Goal: Transaction & Acquisition: Book appointment/travel/reservation

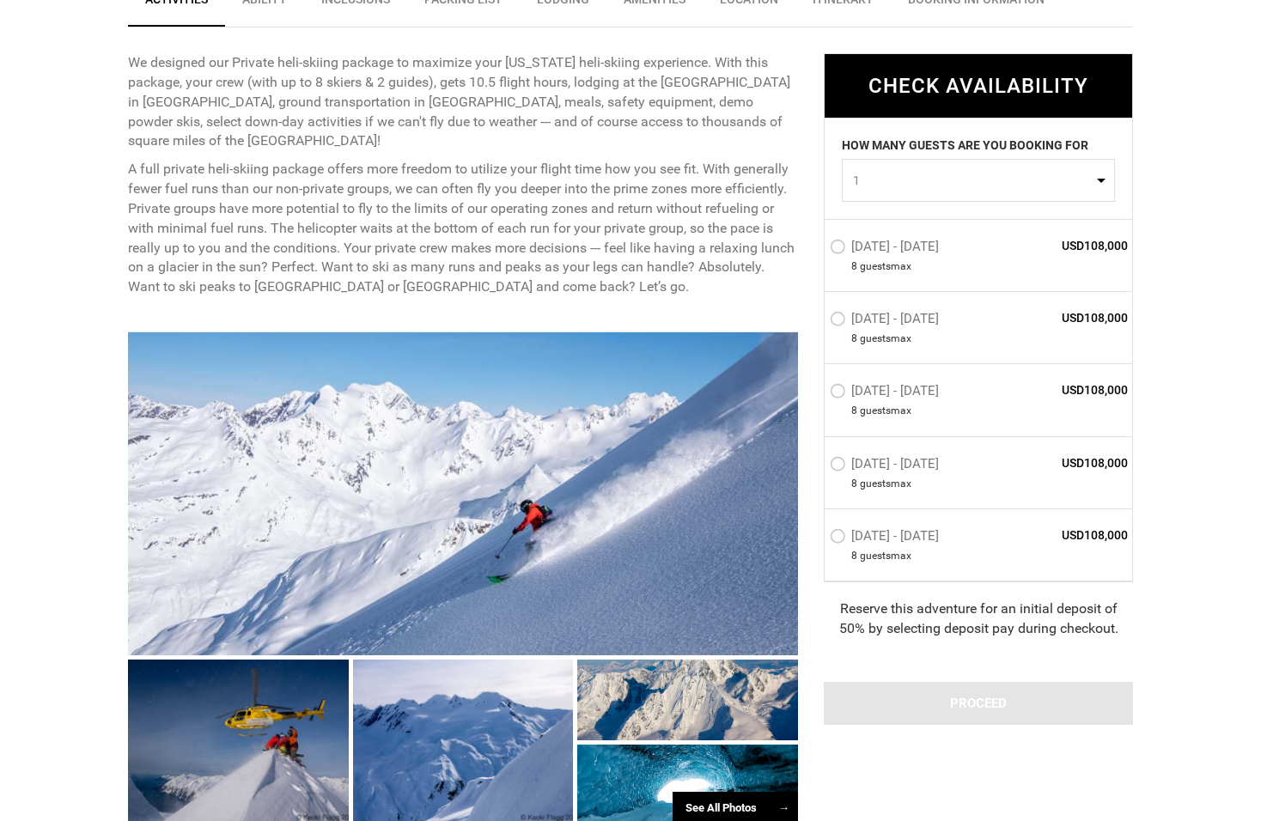
scroll to position [830, 0]
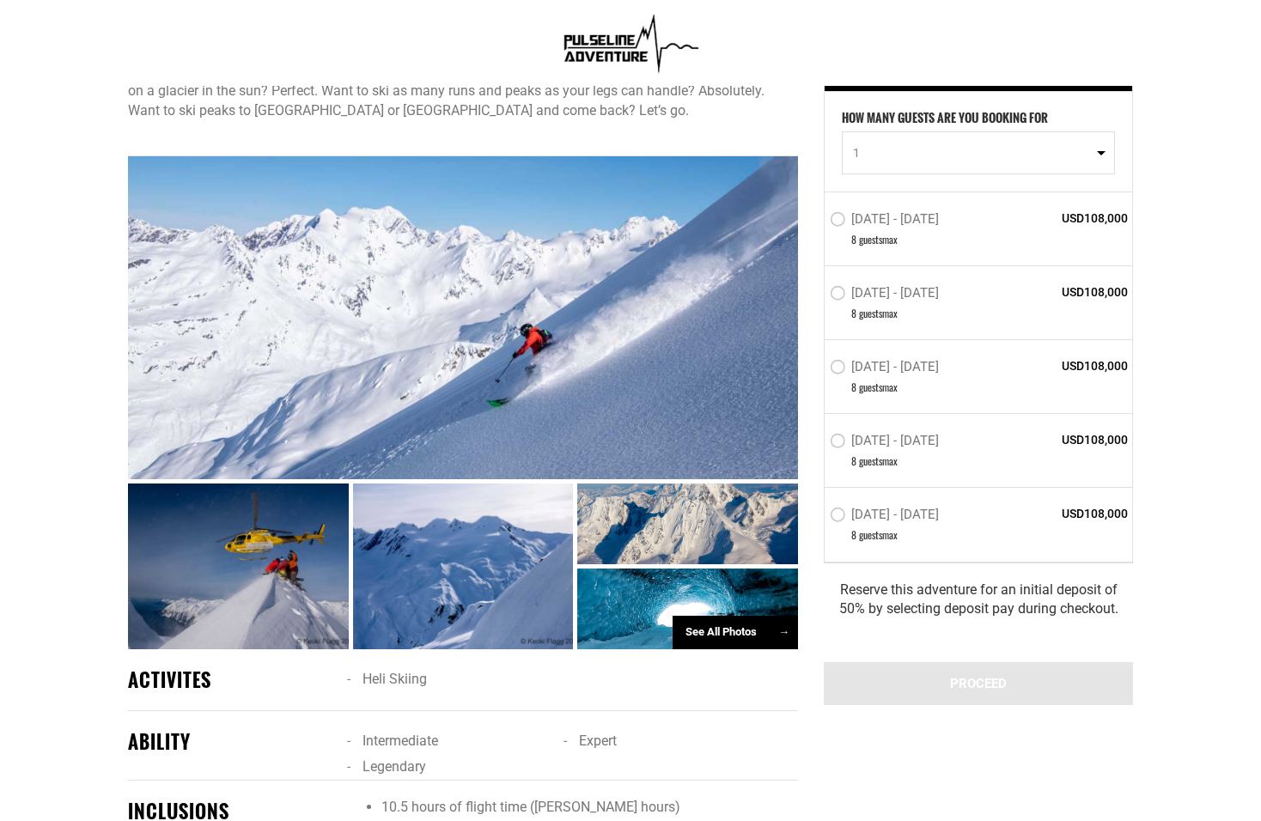
click at [287, 554] on div at bounding box center [238, 567] width 221 height 166
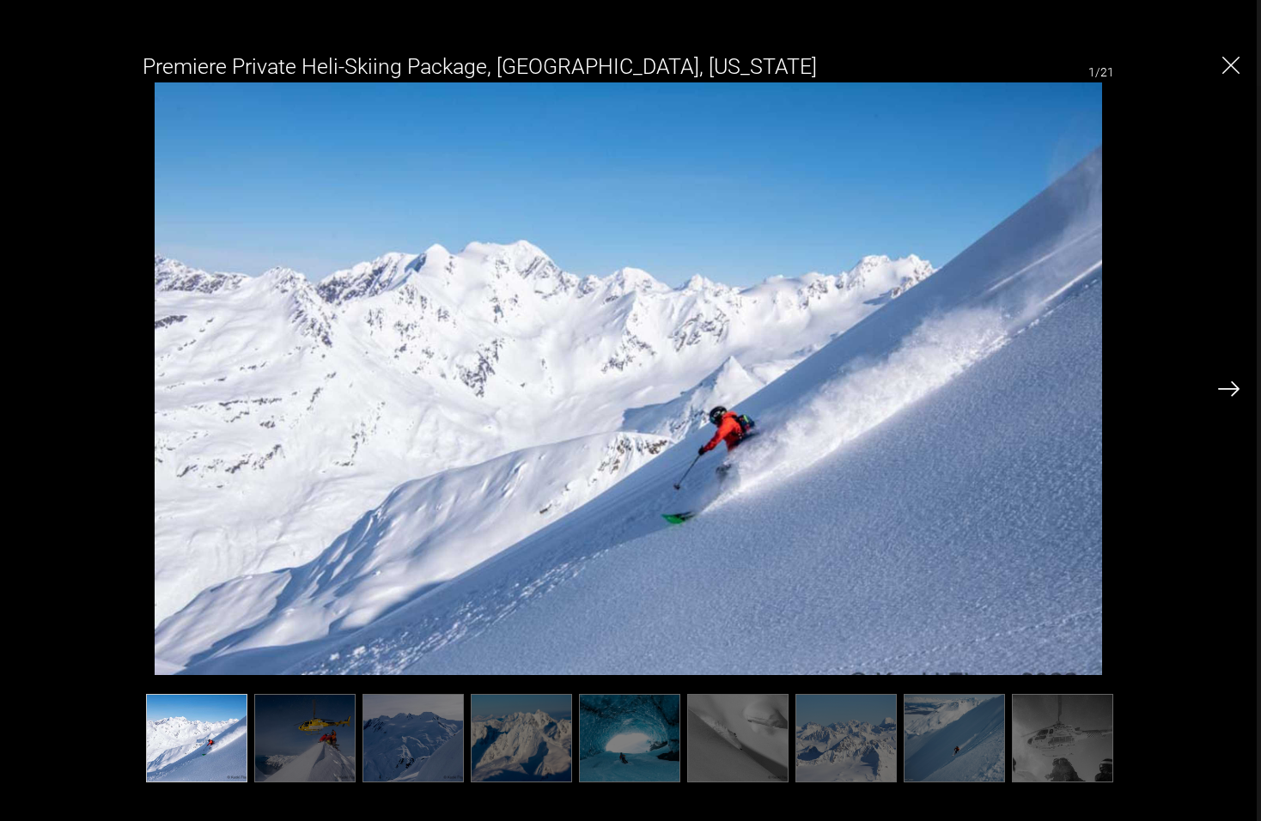
click at [1211, 388] on div "Premiere Private Heli-Skiing Package, Valdez, Alaska 1/21" at bounding box center [628, 410] width 1222 height 743
click at [1222, 384] on img at bounding box center [1228, 388] width 21 height 15
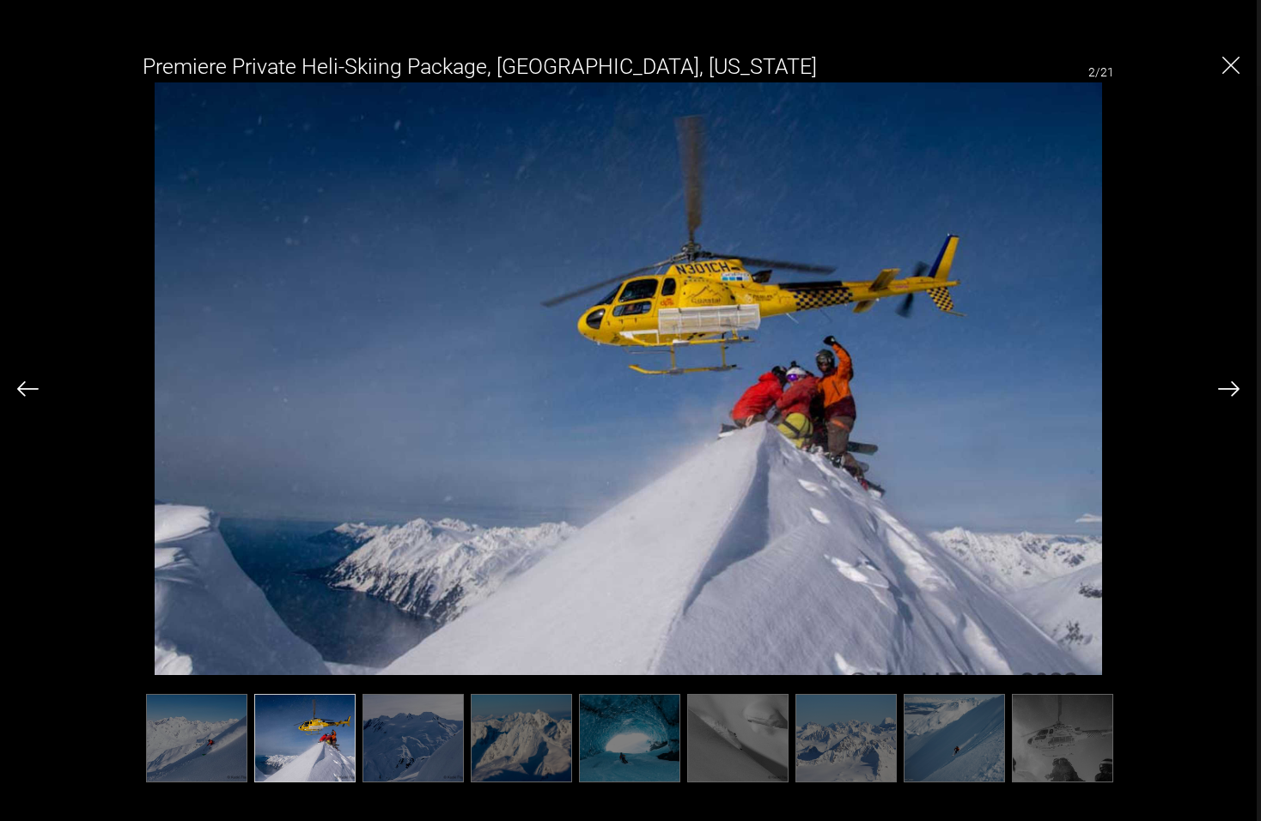
click at [1227, 385] on img at bounding box center [1228, 388] width 21 height 15
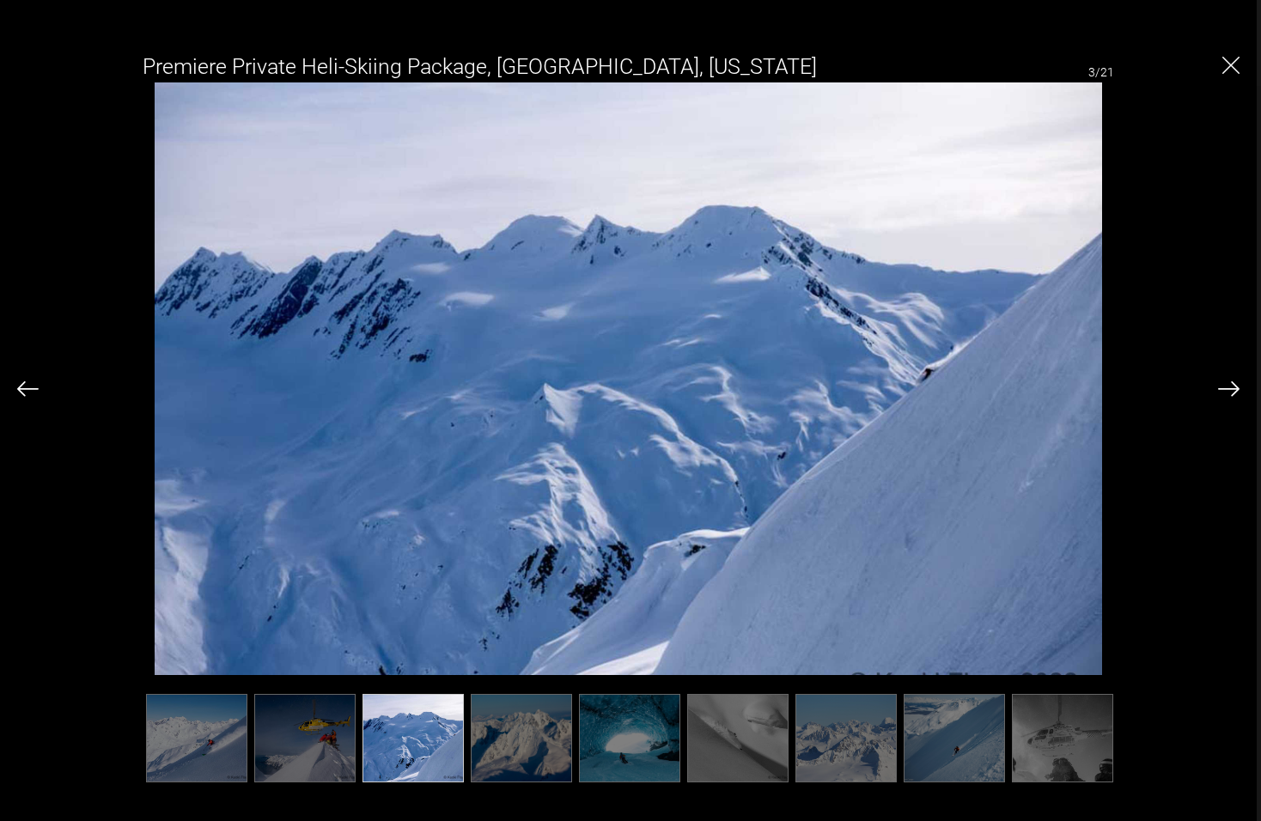
click at [1227, 385] on img at bounding box center [1228, 388] width 21 height 15
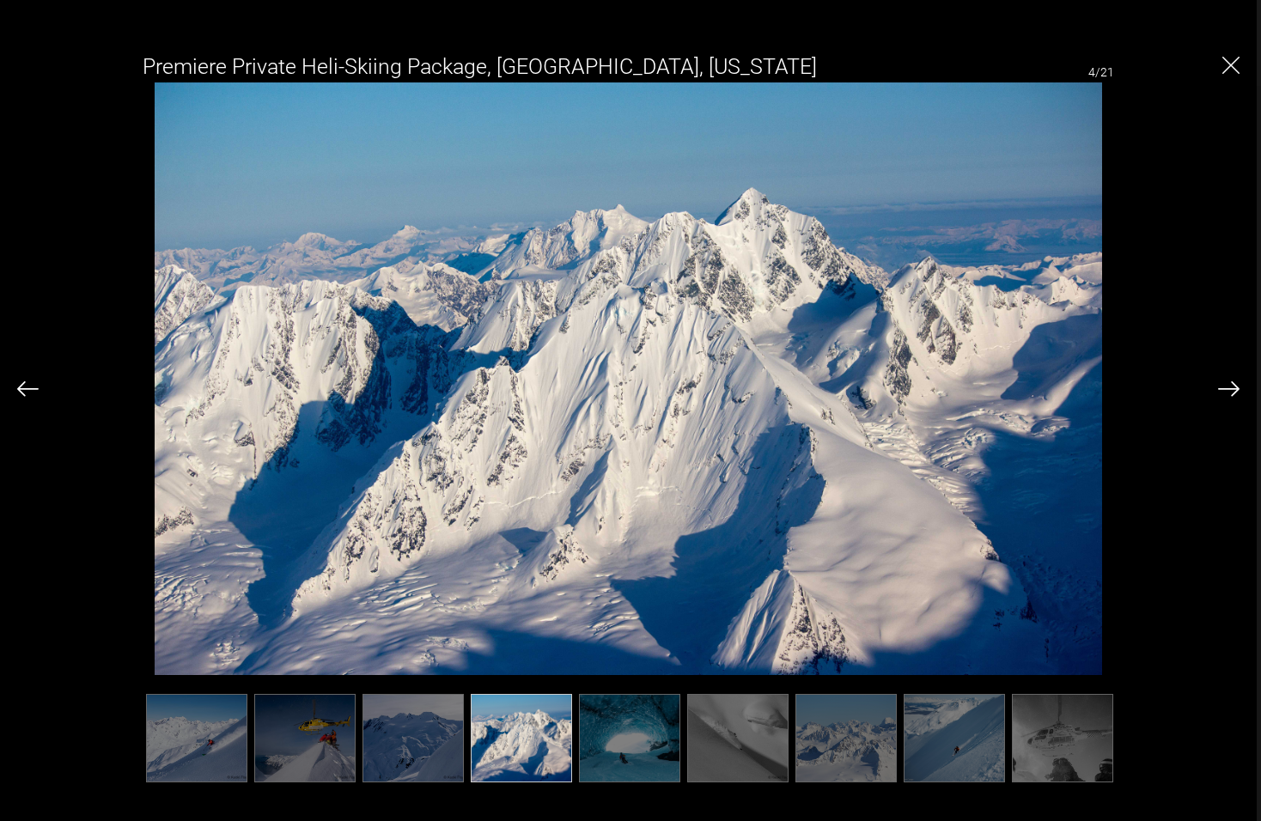
click at [1228, 385] on img at bounding box center [1228, 388] width 21 height 15
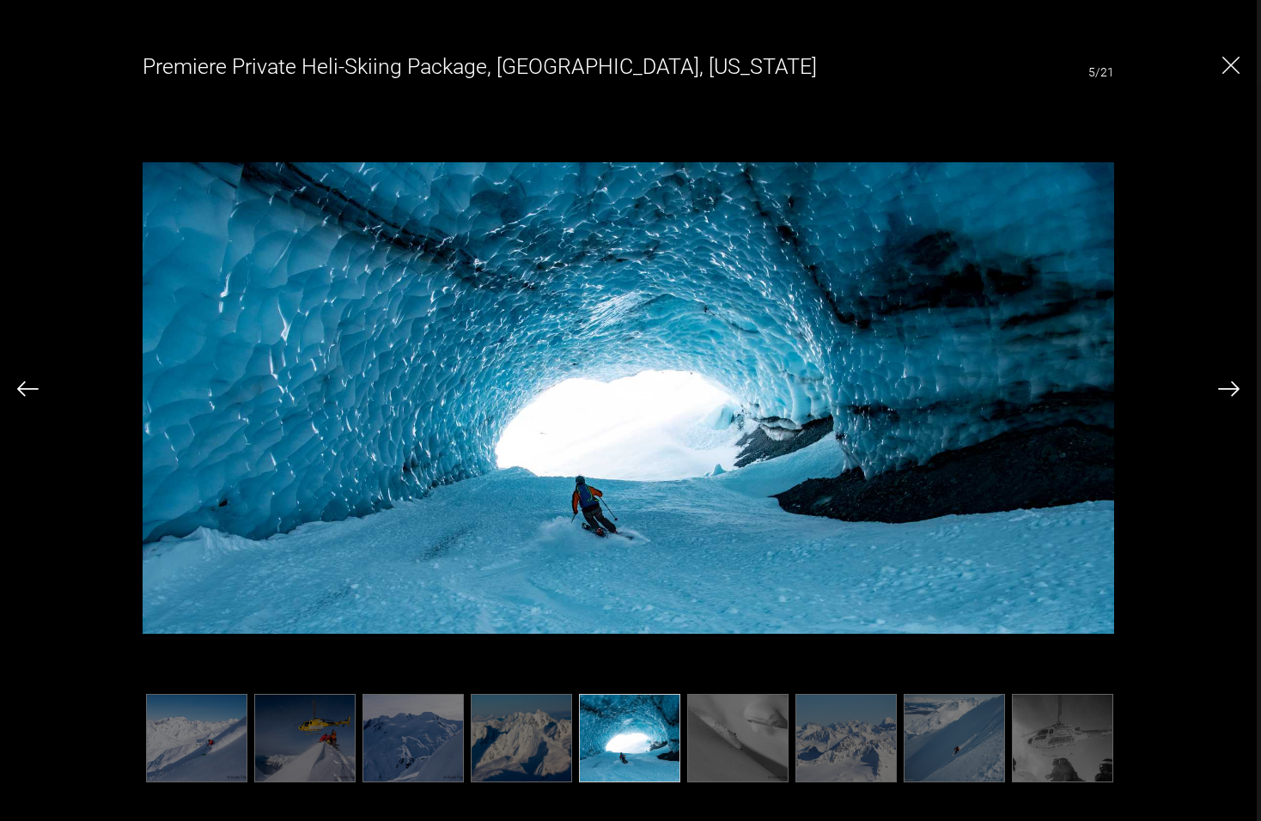
click at [1228, 385] on img at bounding box center [1228, 388] width 21 height 15
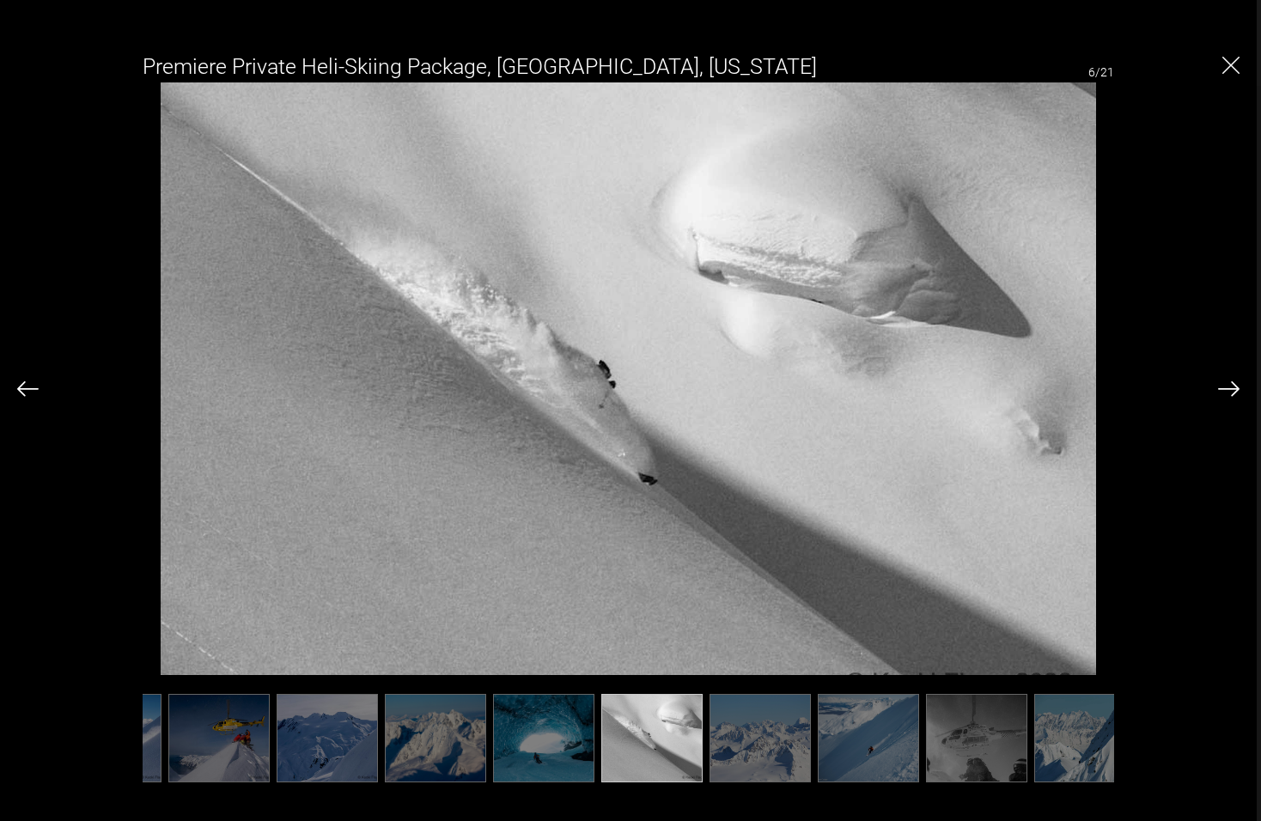
click at [1228, 385] on img at bounding box center [1228, 388] width 21 height 15
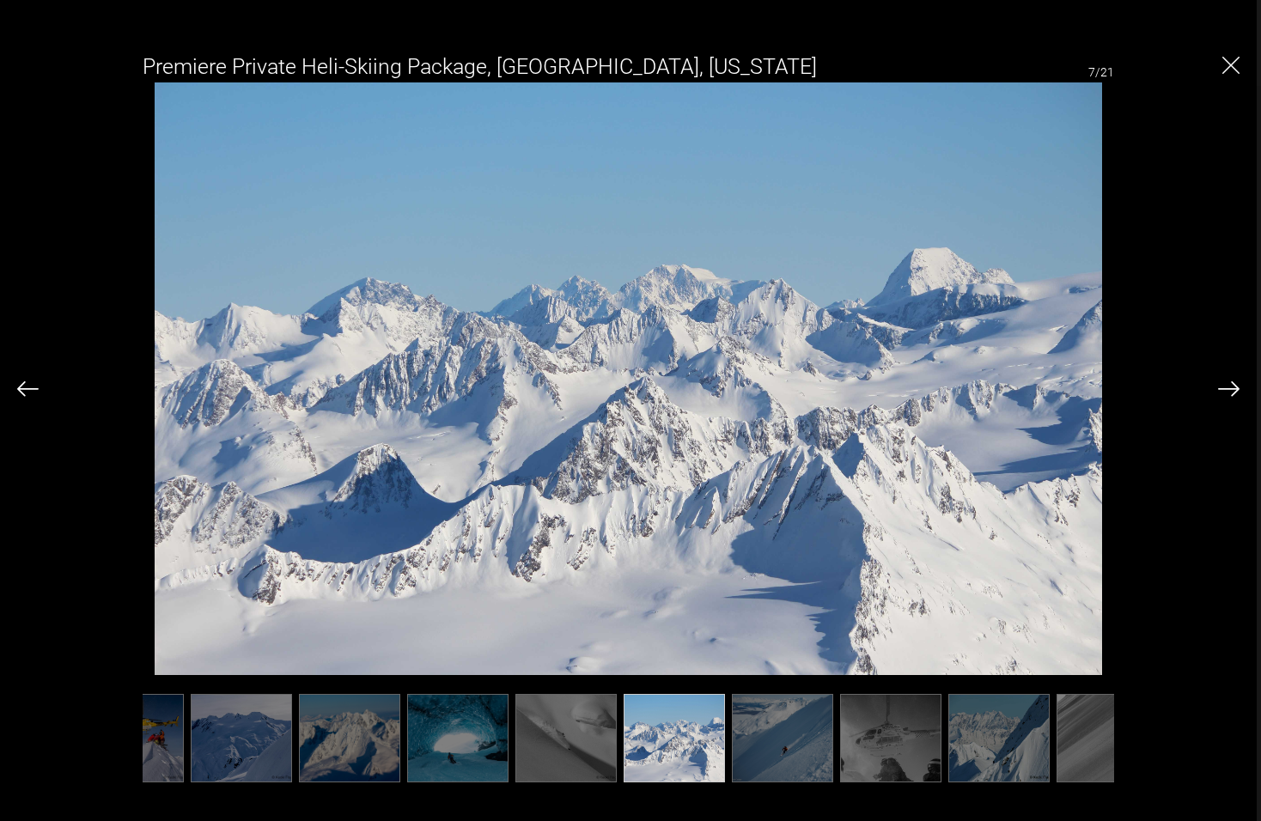
click at [1228, 385] on img at bounding box center [1228, 388] width 21 height 15
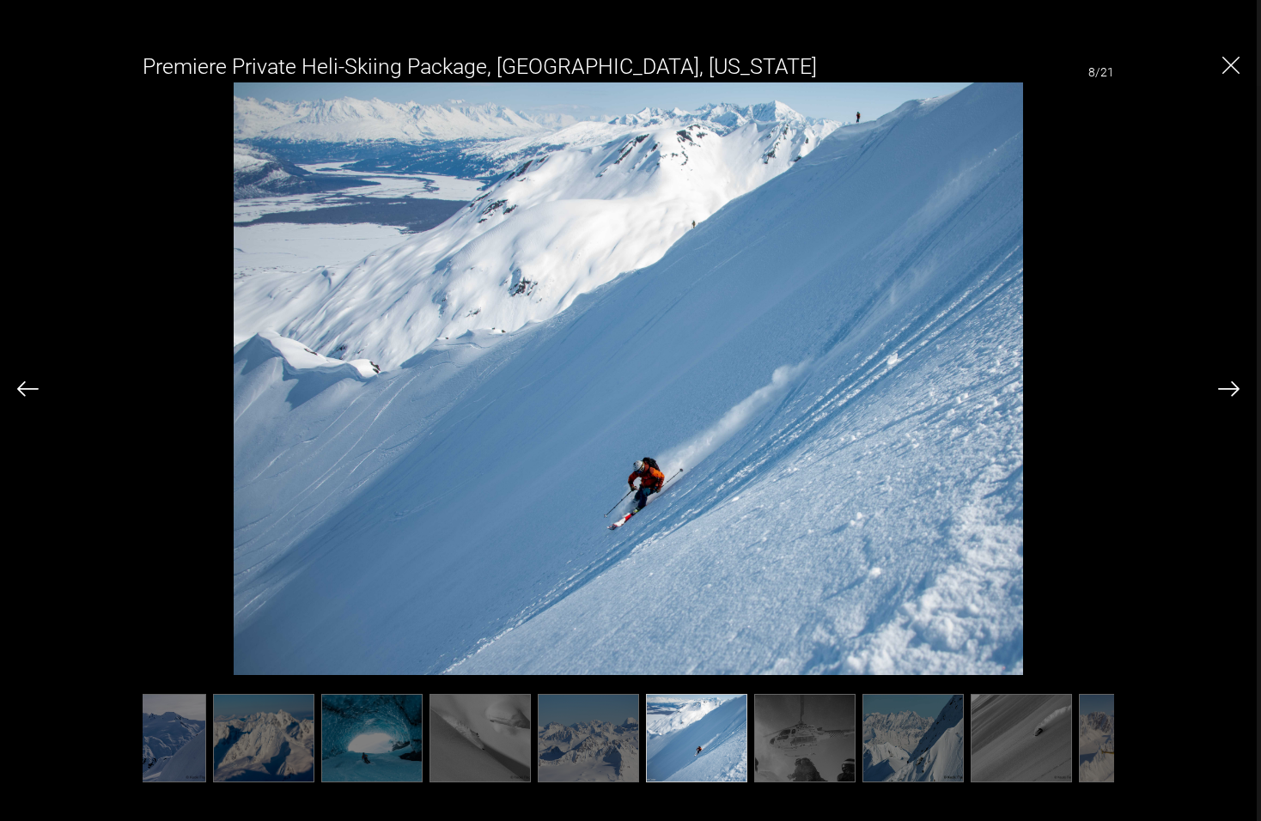
scroll to position [0, 258]
click at [1217, 389] on div "Premiere Private Heli-Skiing Package, Valdez, Alaska 8/21" at bounding box center [628, 410] width 1222 height 743
click at [23, 395] on img at bounding box center [27, 388] width 21 height 15
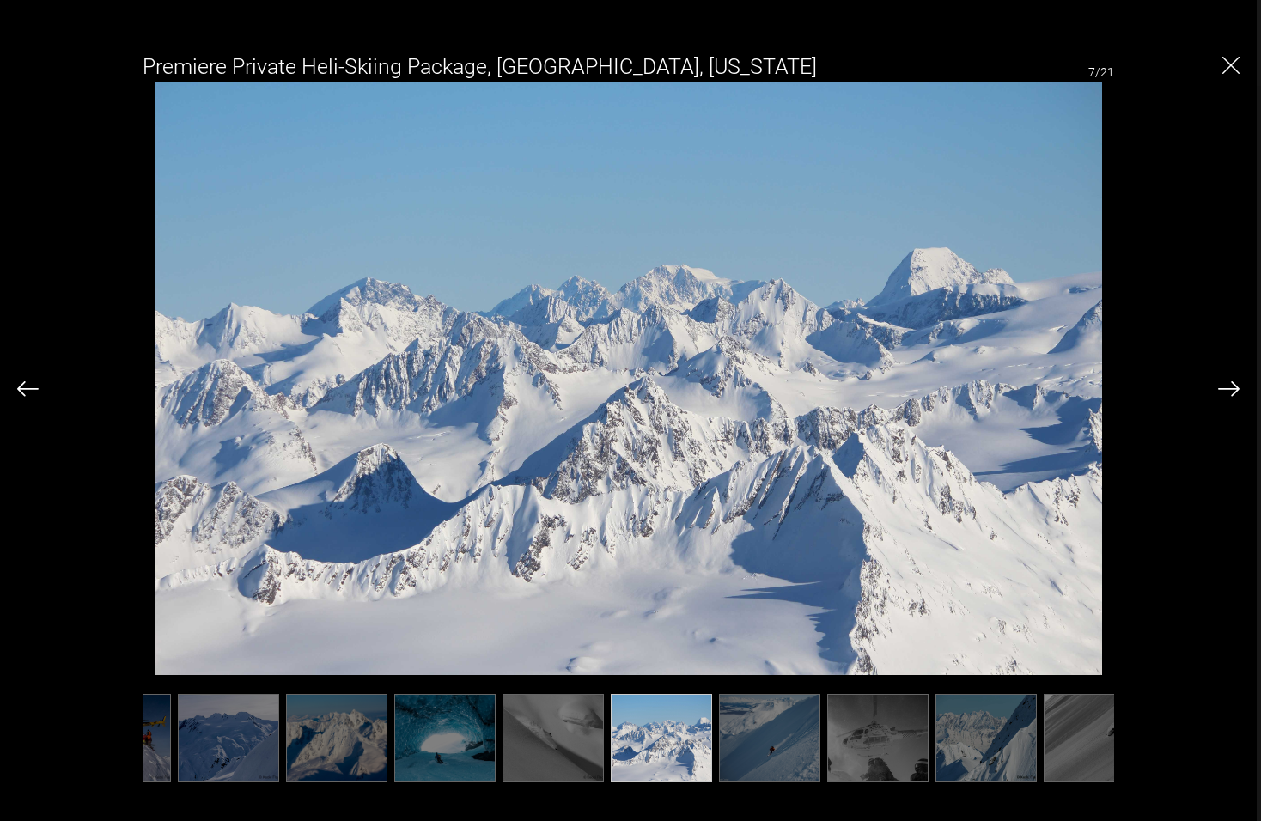
scroll to position [0, 172]
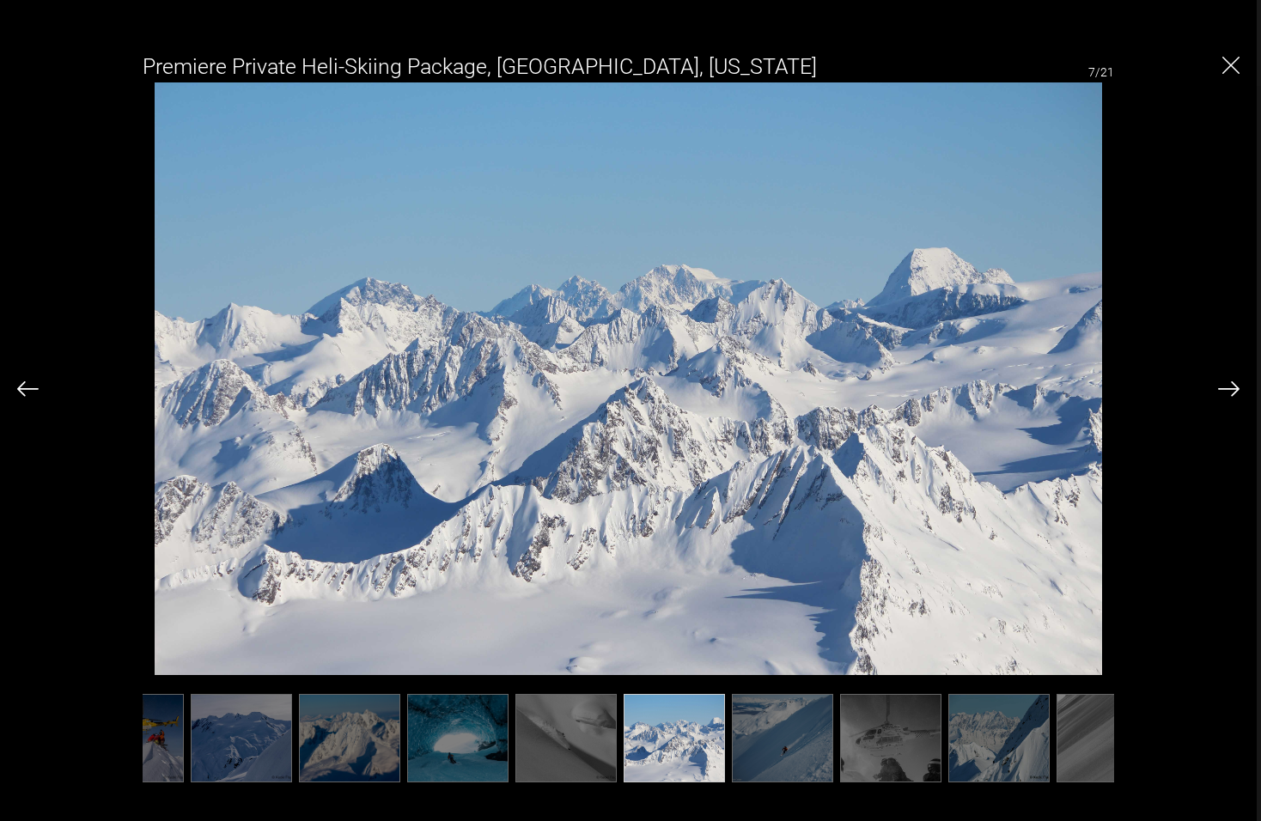
click at [1243, 391] on div "Premiere Private Heli-Skiing Package, Valdez, Alaska 7/21" at bounding box center [628, 410] width 1257 height 821
click at [1240, 389] on div "Premiere Private Heli-Skiing Package, Valdez, Alaska 7/21" at bounding box center [628, 410] width 1257 height 821
click at [1238, 387] on img at bounding box center [1228, 388] width 21 height 15
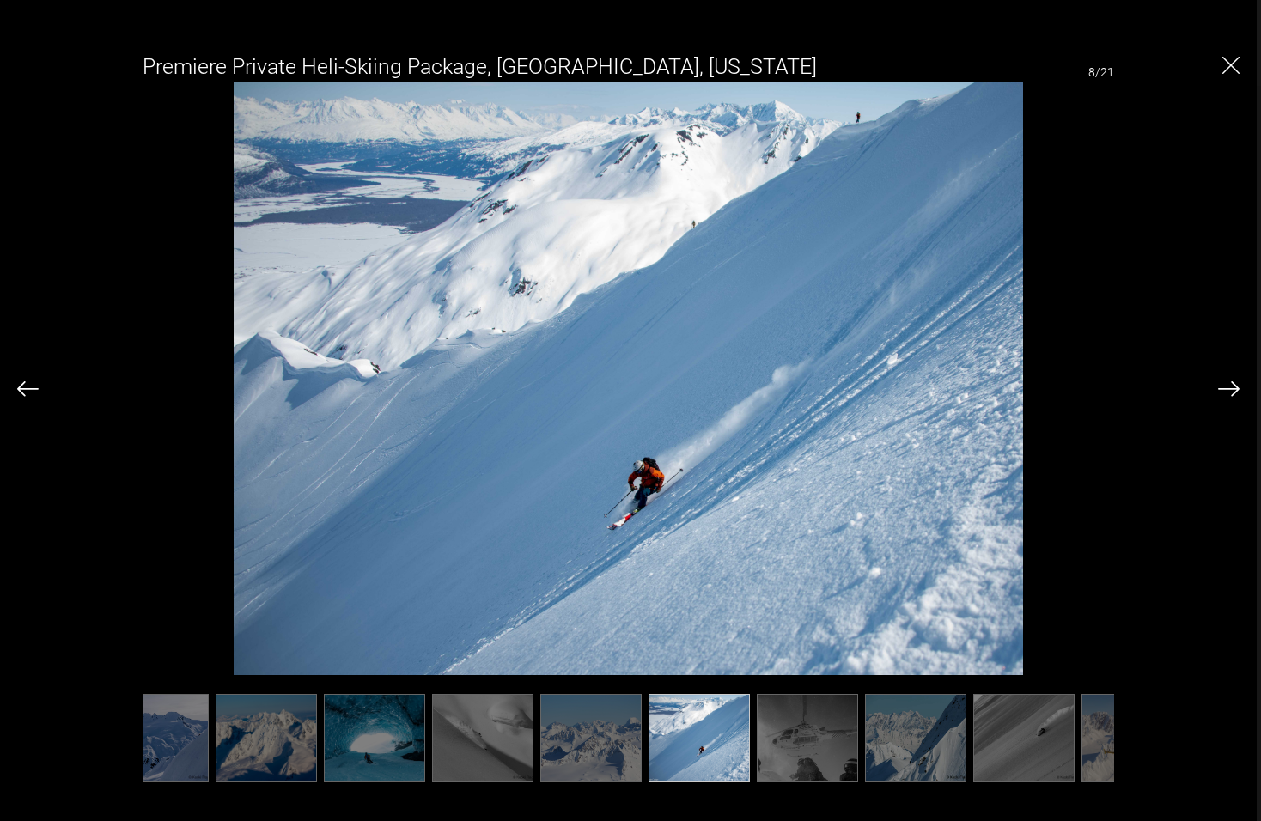
click at [1230, 388] on img at bounding box center [1228, 388] width 21 height 15
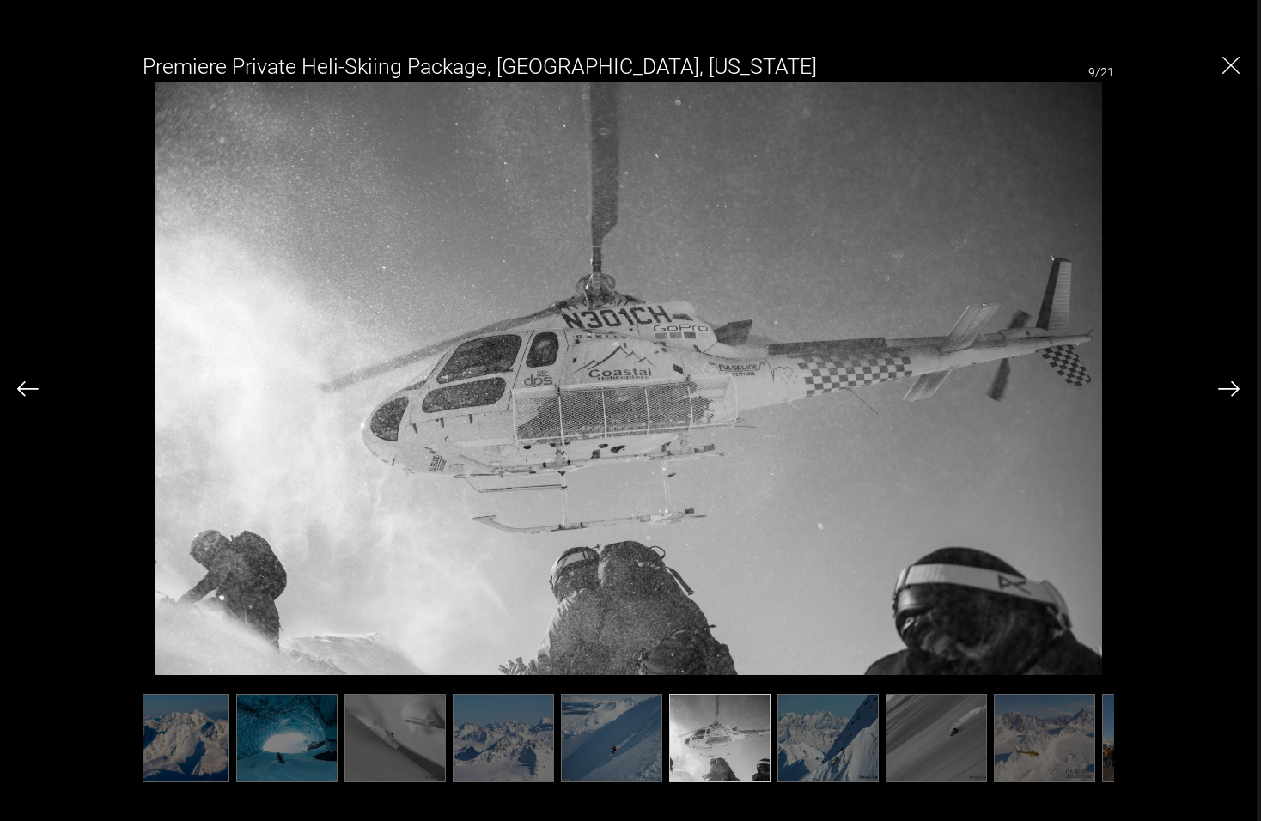
scroll to position [0, 343]
click at [1224, 388] on img at bounding box center [1228, 388] width 21 height 15
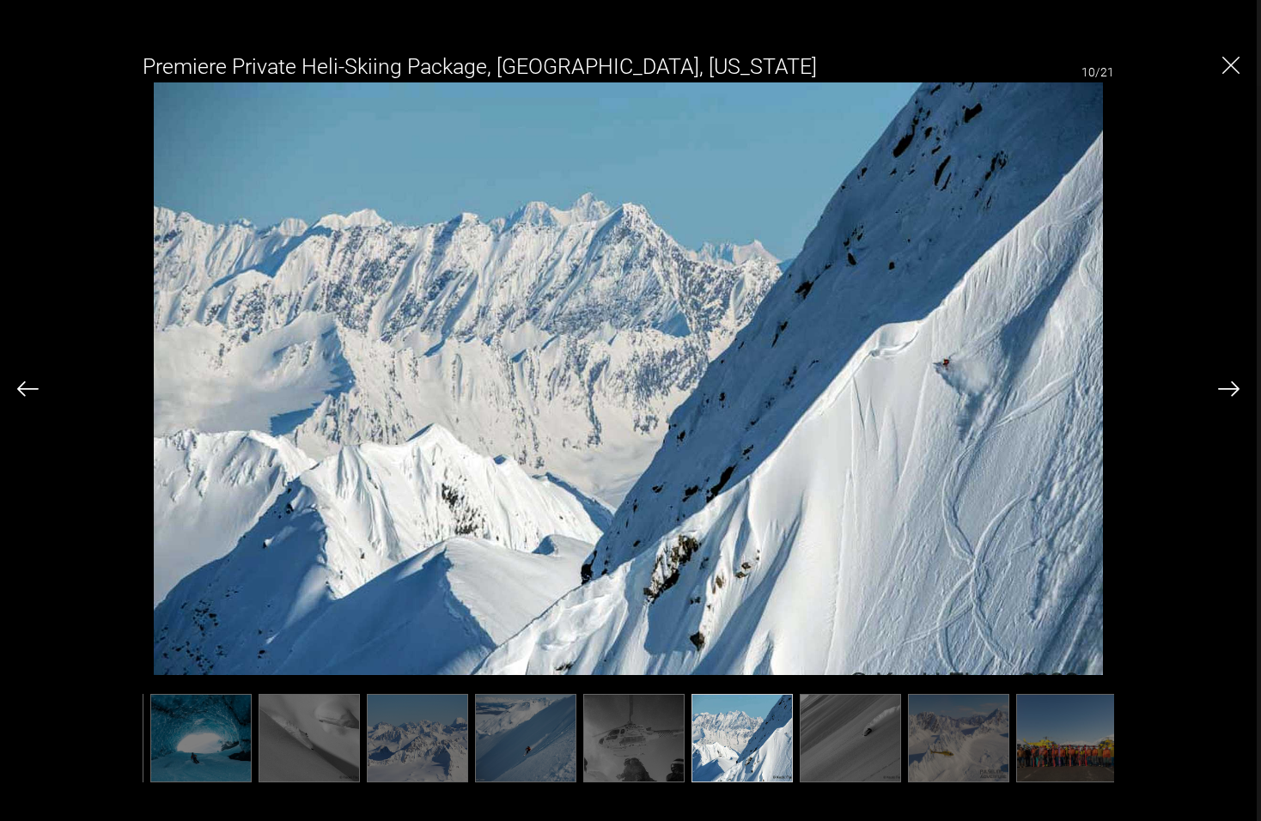
click at [1223, 387] on img at bounding box center [1228, 388] width 21 height 15
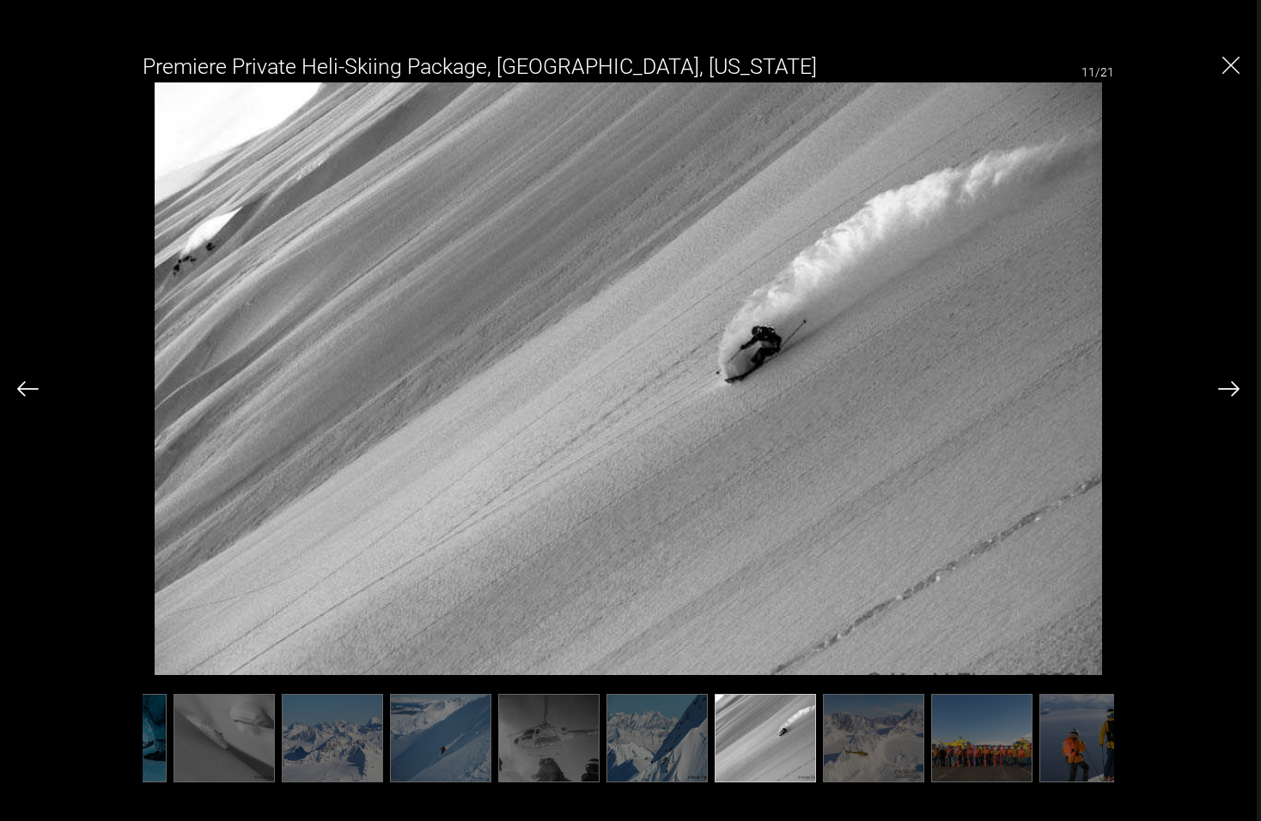
click at [1223, 387] on img at bounding box center [1228, 388] width 21 height 15
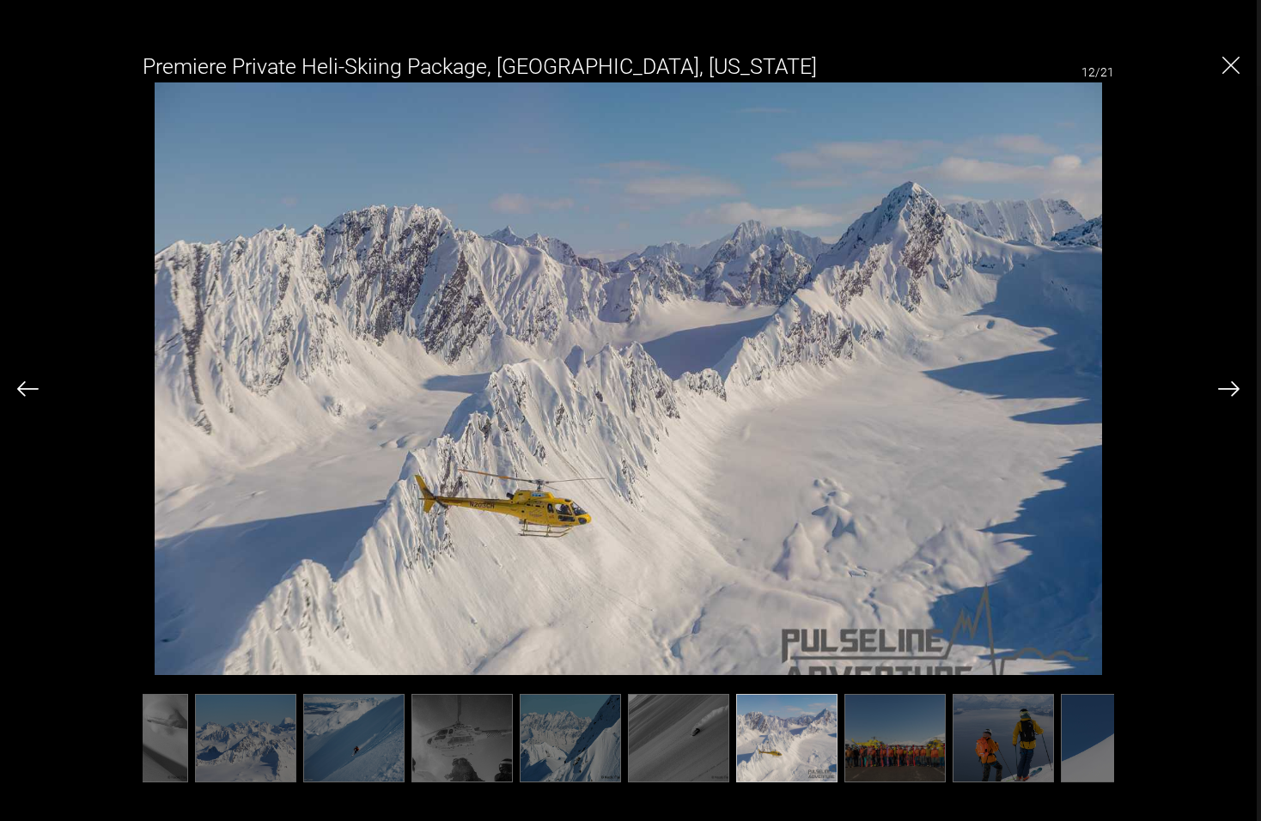
click at [1223, 387] on img at bounding box center [1228, 388] width 21 height 15
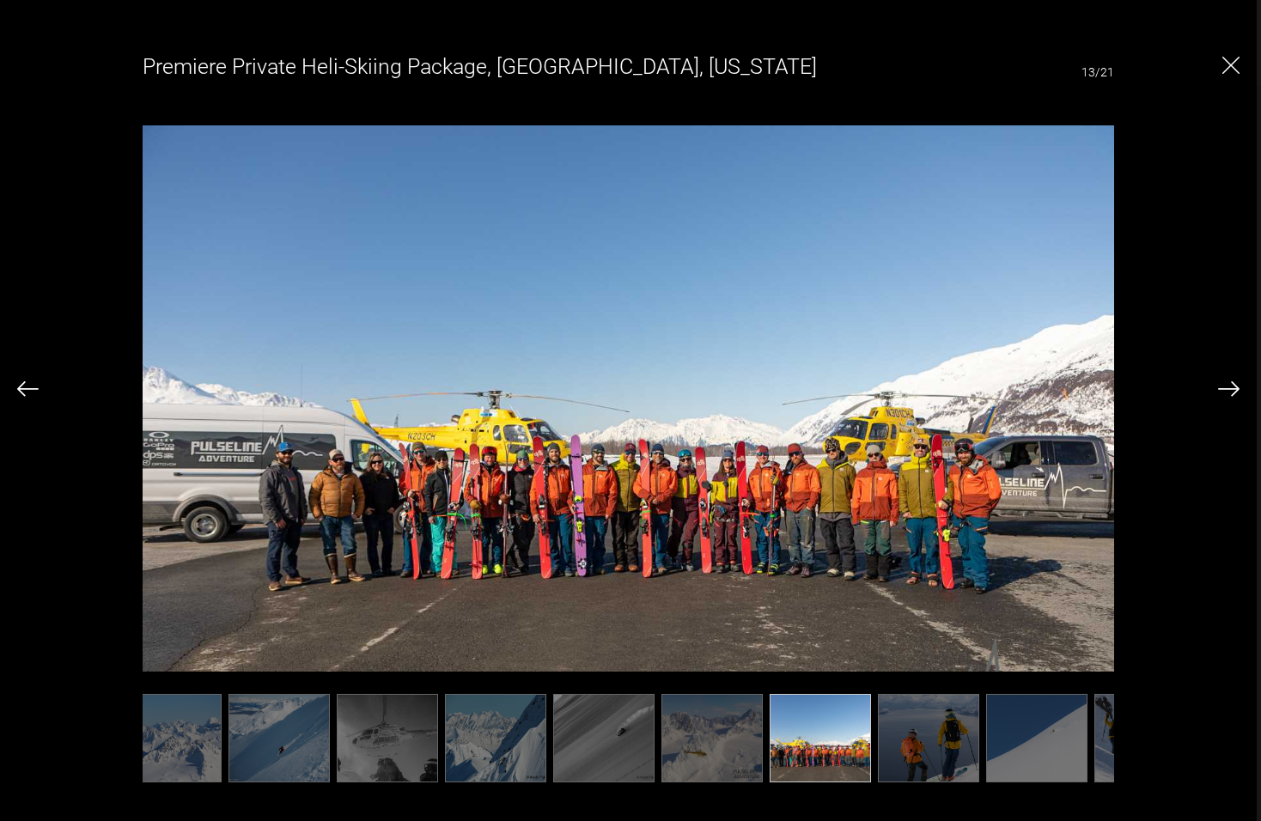
scroll to position [0, 686]
